Goal: Information Seeking & Learning: Learn about a topic

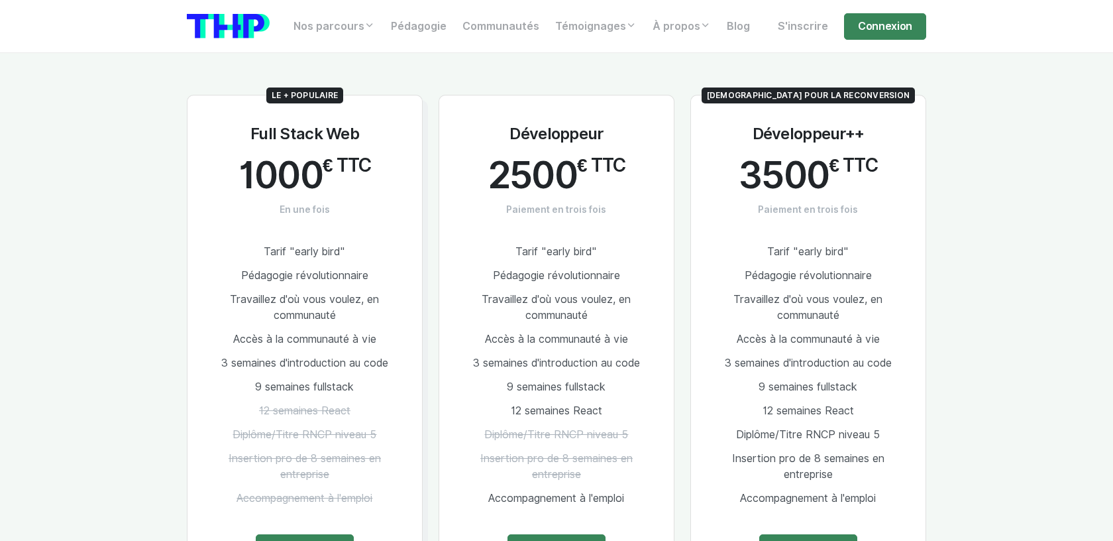
scroll to position [743, 0]
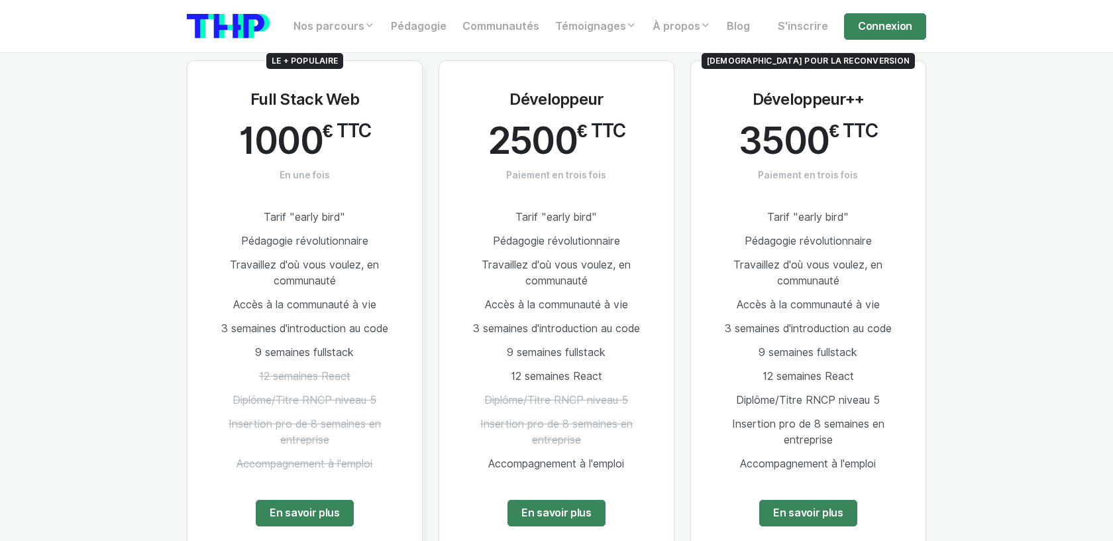
click at [284, 260] on span "Travaillez d'où vous voulez, en communauté" at bounding box center [304, 272] width 149 height 28
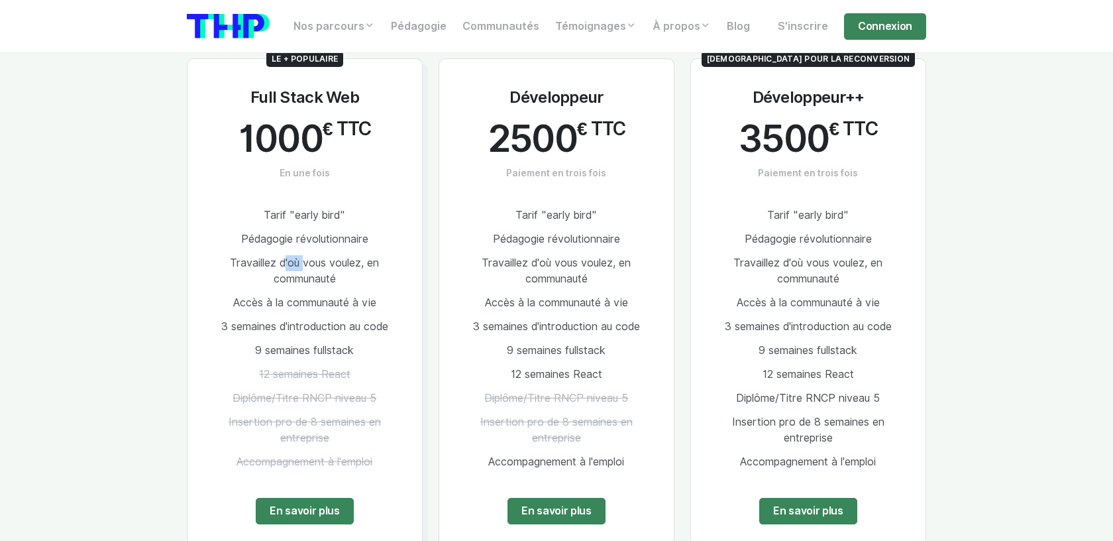
click at [284, 260] on span "Travaillez d'où vous voulez, en communauté" at bounding box center [304, 270] width 149 height 28
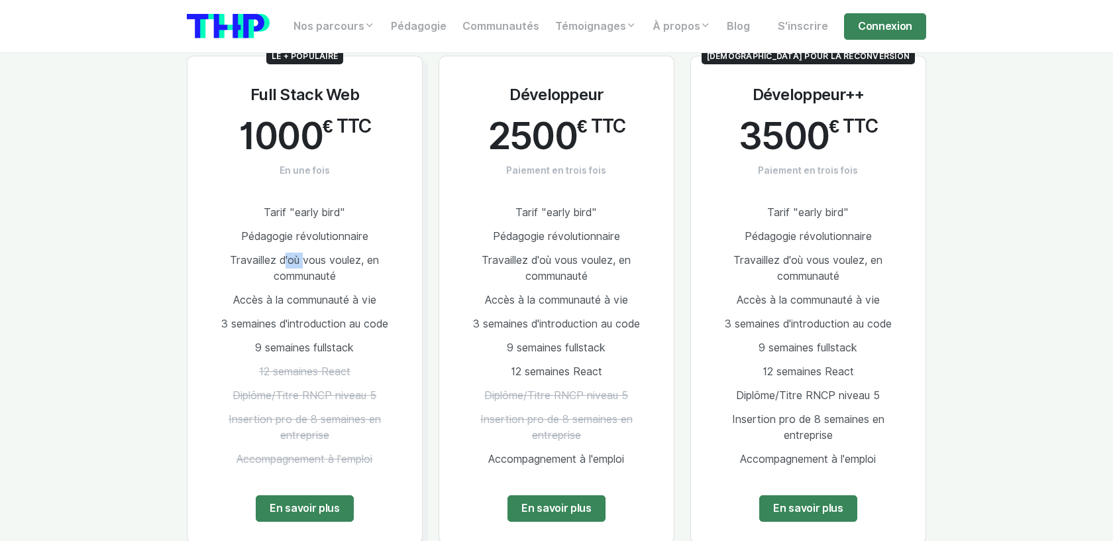
click at [284, 260] on span "Travaillez d'où vous voulez, en communauté" at bounding box center [304, 268] width 149 height 28
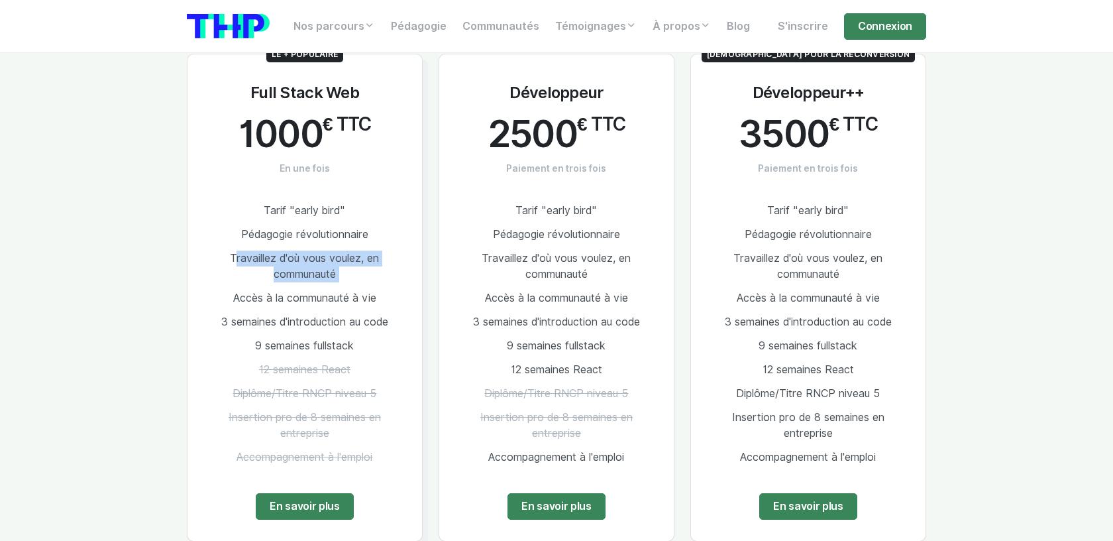
scroll to position [749, 0]
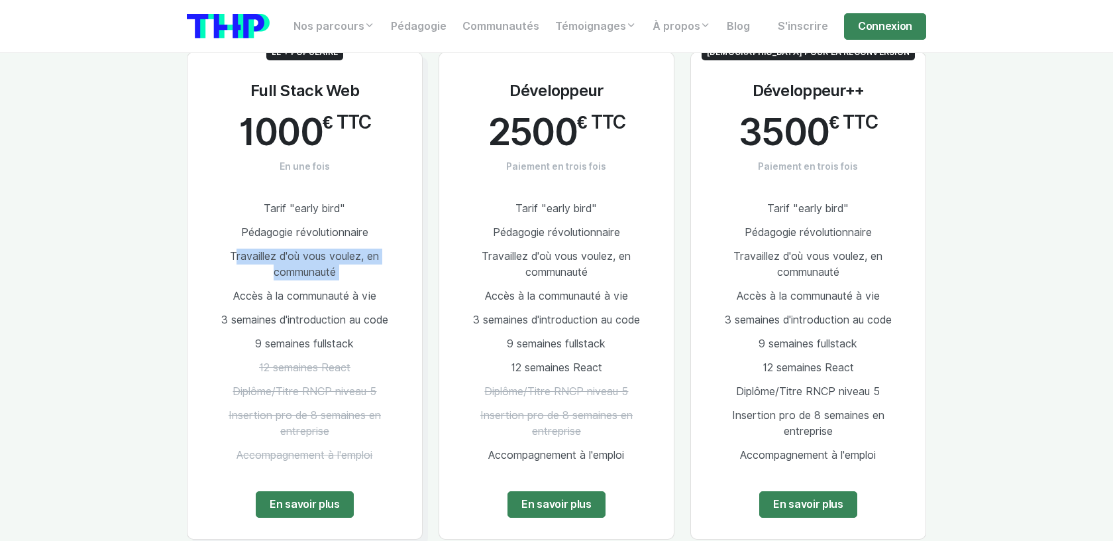
click at [284, 260] on span "Travaillez d'où vous voulez, en communauté" at bounding box center [304, 264] width 149 height 28
click at [331, 344] on span "9 semaines fullstack" at bounding box center [304, 343] width 99 height 13
click at [373, 322] on span "3 semaines d'introduction au code" at bounding box center [304, 319] width 167 height 13
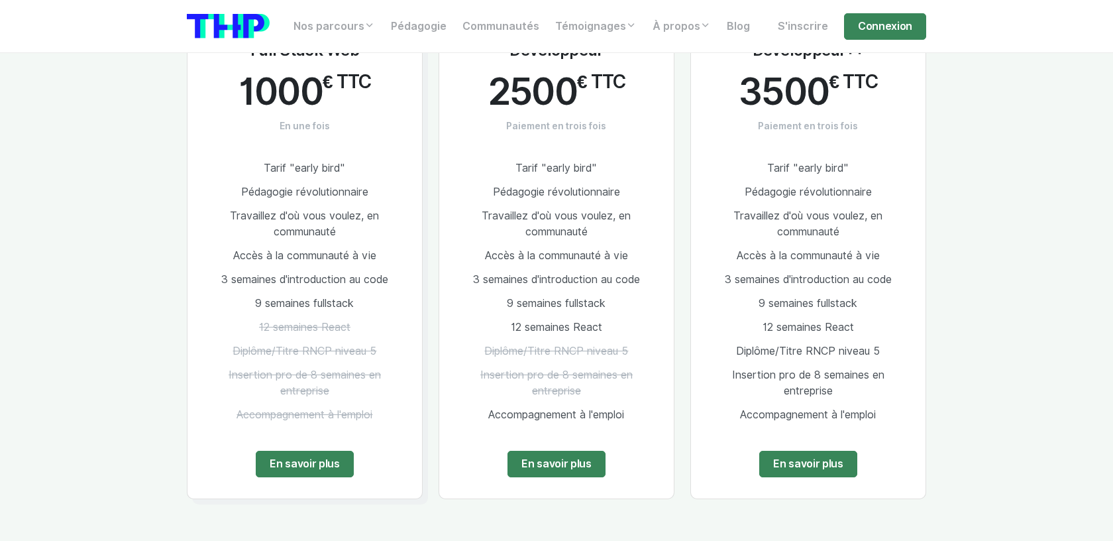
scroll to position [790, 0]
